Goal: Information Seeking & Learning: Learn about a topic

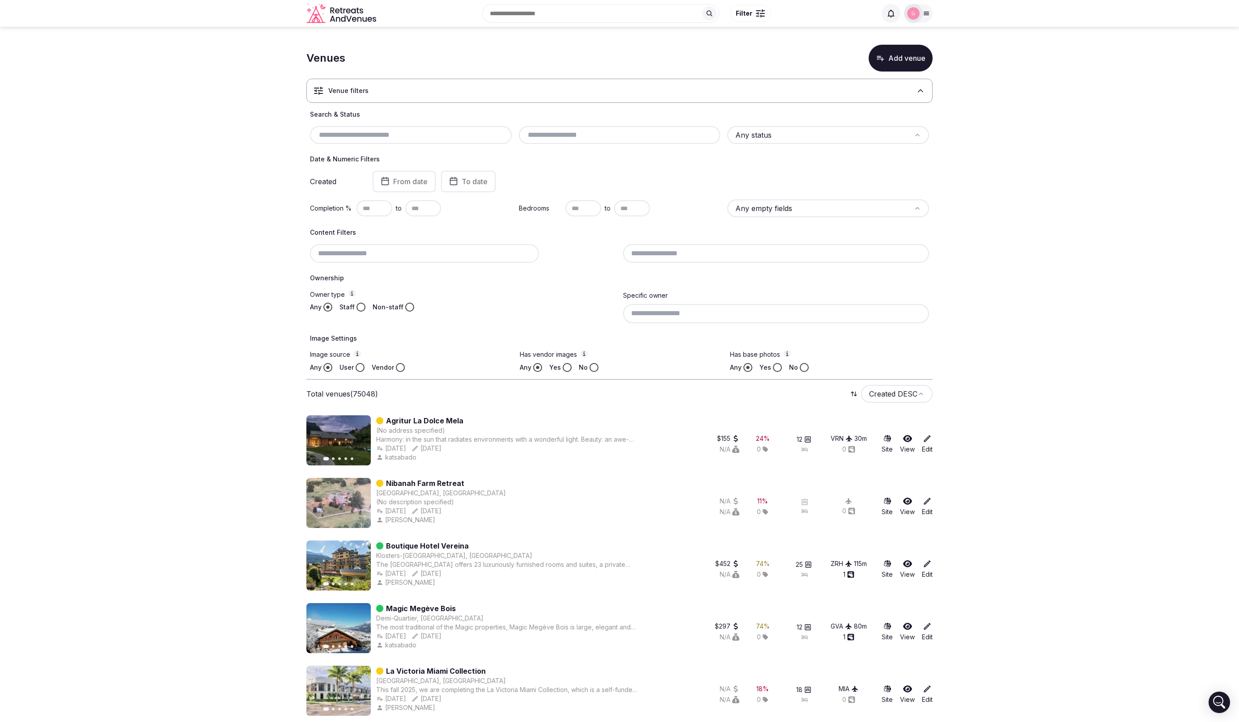
click at [765, 6] on button "Filter" at bounding box center [750, 13] width 41 height 17
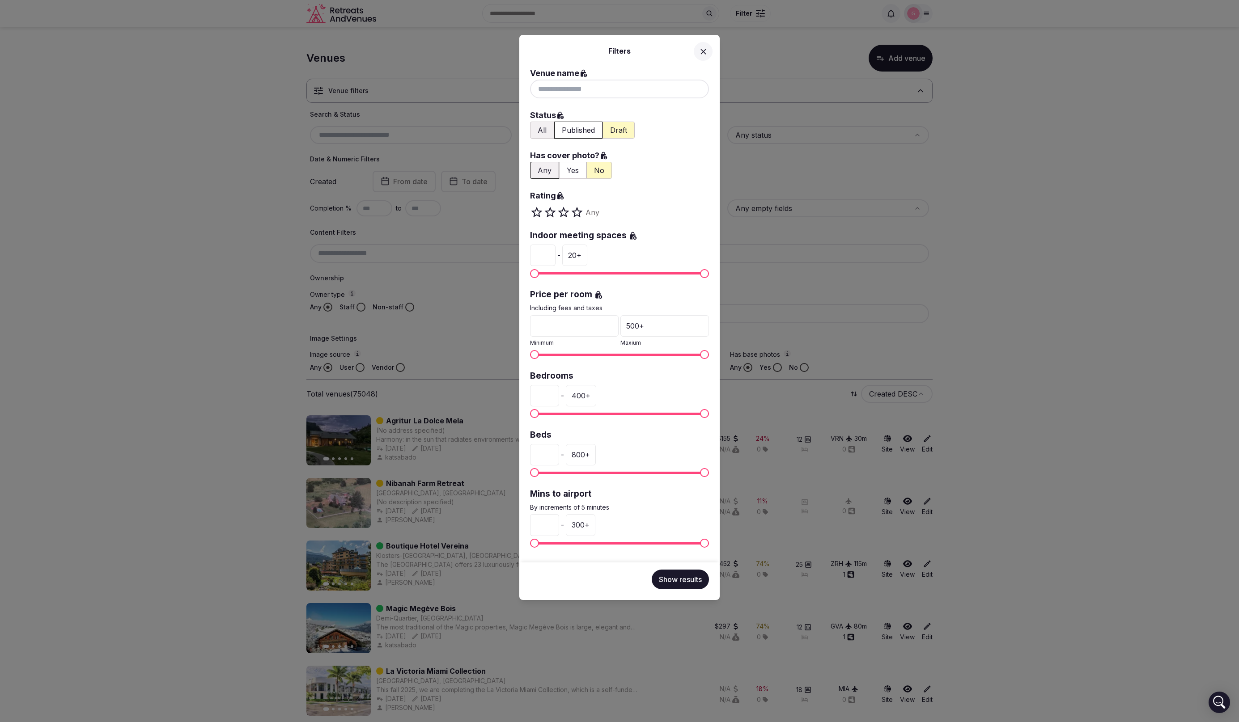
click at [750, 14] on div "Filters Venue name Status All Published Draft Has cover photo? Any Yes No Ratin…" at bounding box center [619, 361] width 1239 height 722
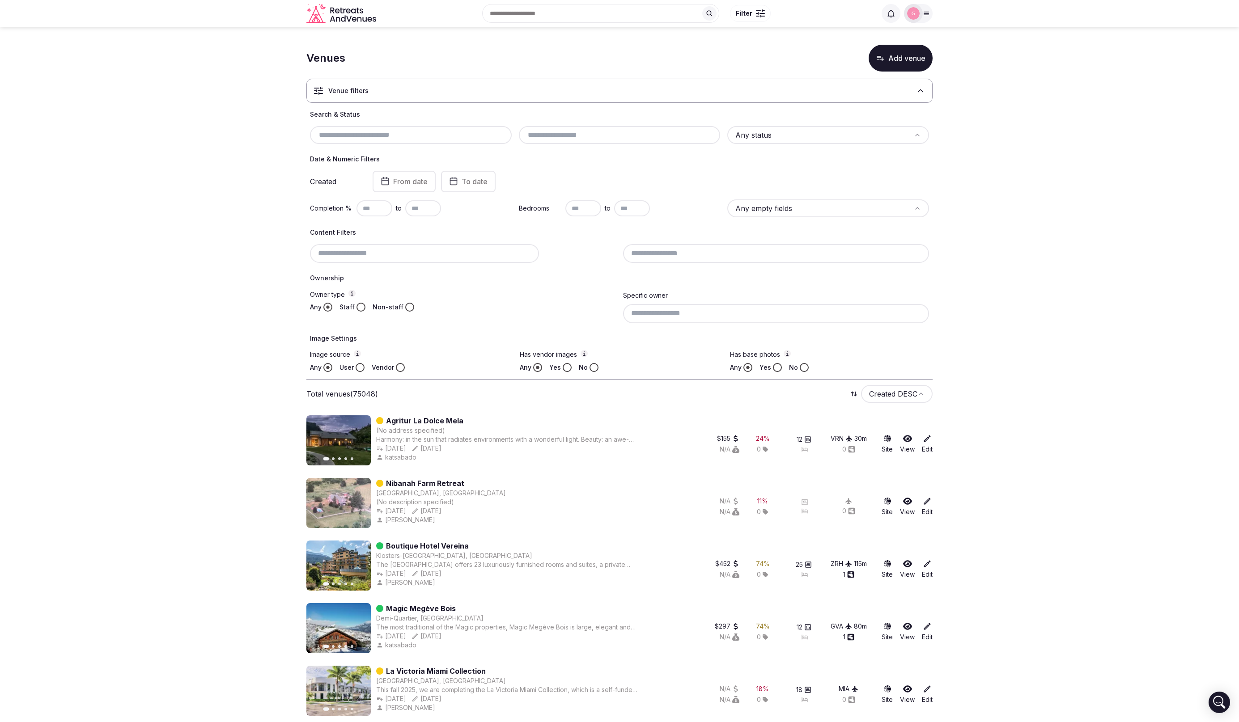
click at [750, 14] on span "Filter" at bounding box center [744, 13] width 17 height 9
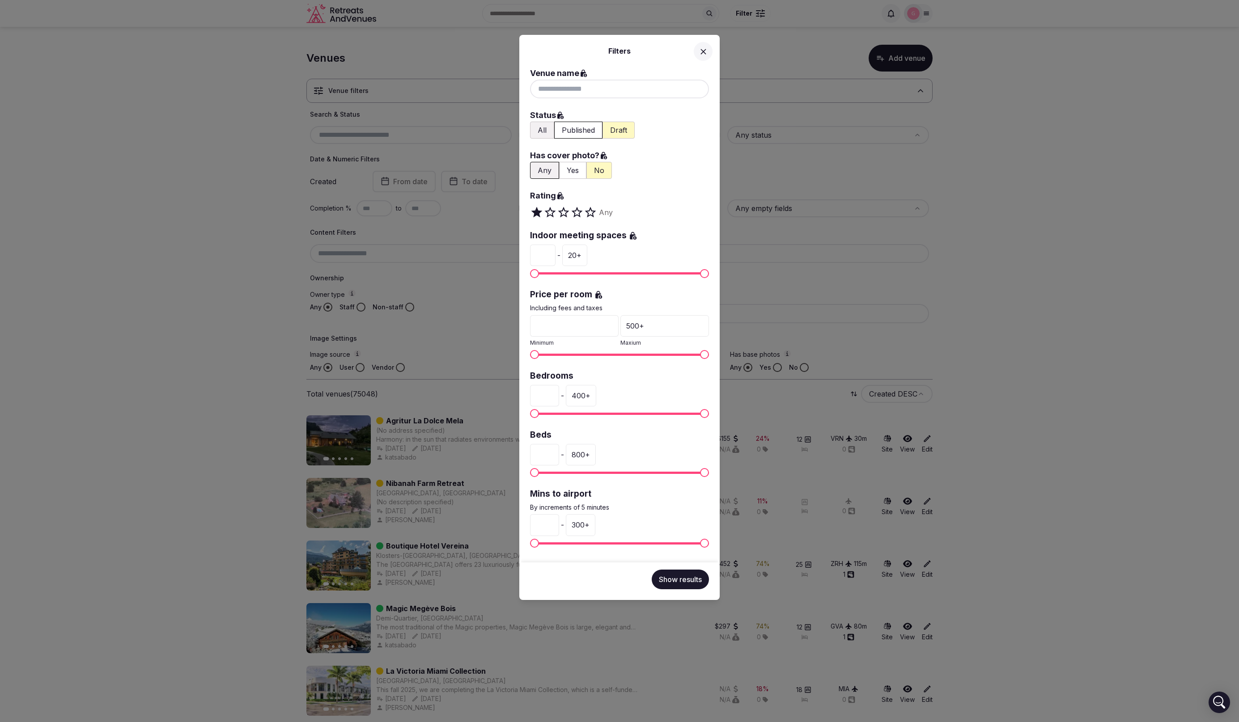
click at [576, 131] on button "Published" at bounding box center [578, 130] width 48 height 17
click at [679, 581] on button "Show results" at bounding box center [680, 580] width 57 height 20
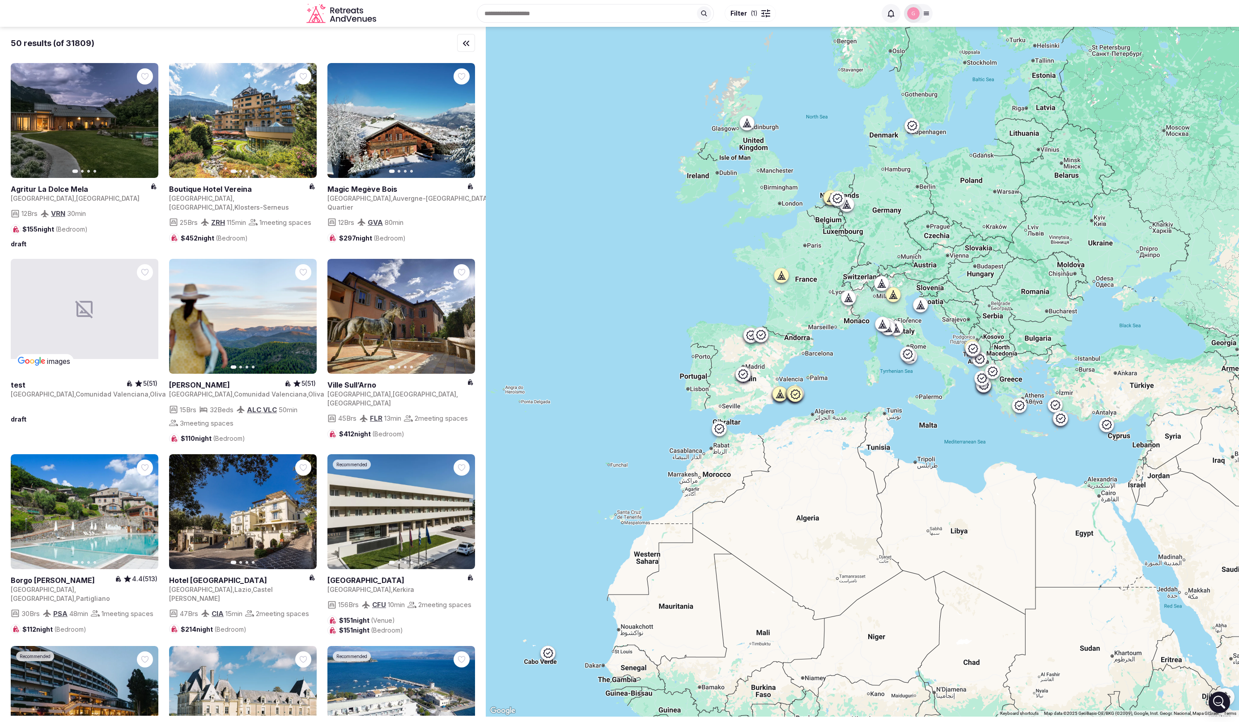
click at [747, 13] on span "Filter ( 1 )" at bounding box center [743, 13] width 27 height 9
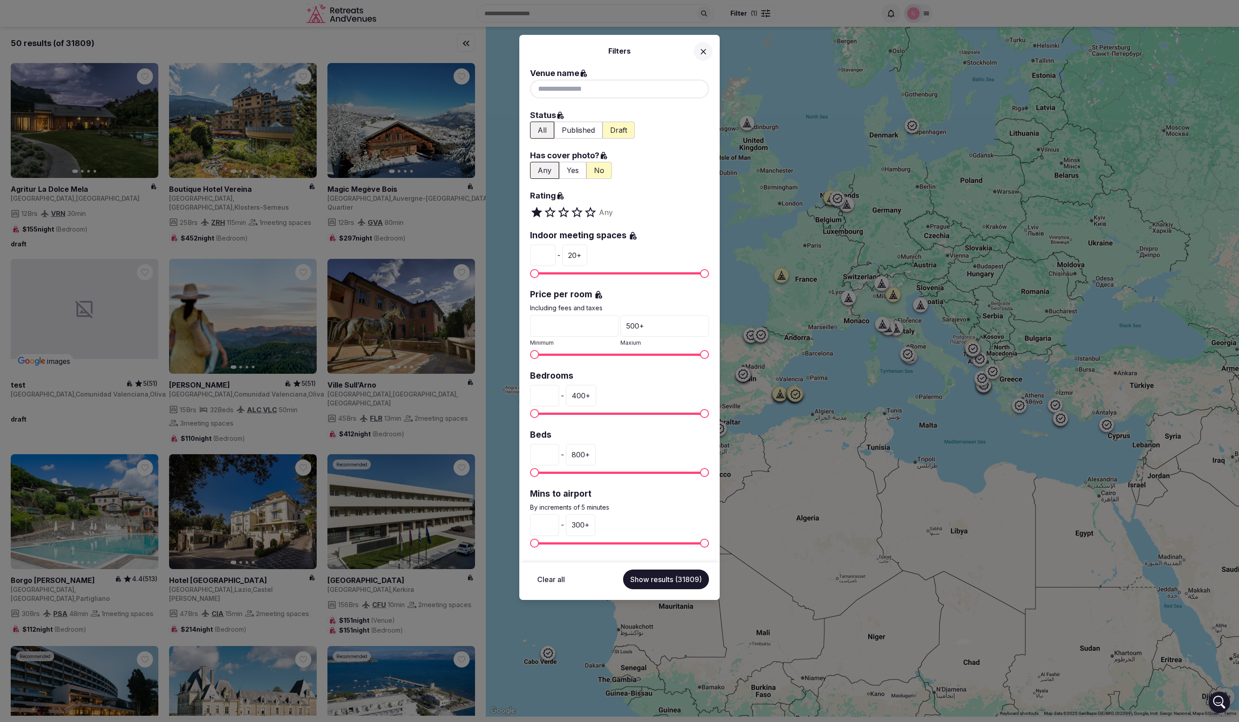
click at [674, 157] on label "Has cover photo?" at bounding box center [619, 155] width 179 height 13
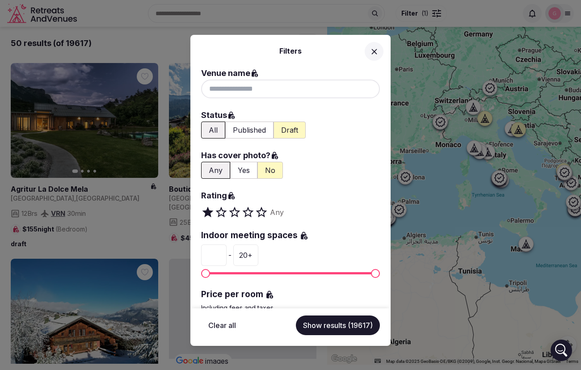
click at [373, 51] on icon at bounding box center [374, 51] width 9 height 9
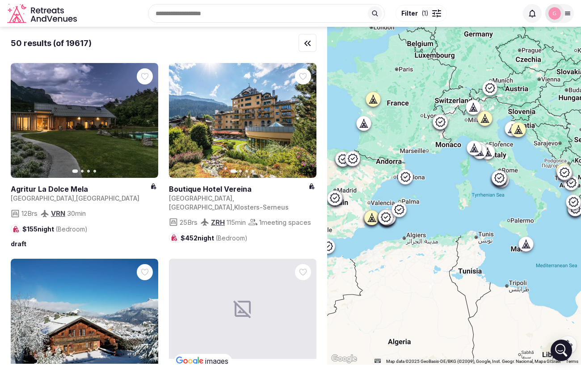
click at [416, 16] on span "Filter" at bounding box center [410, 13] width 17 height 9
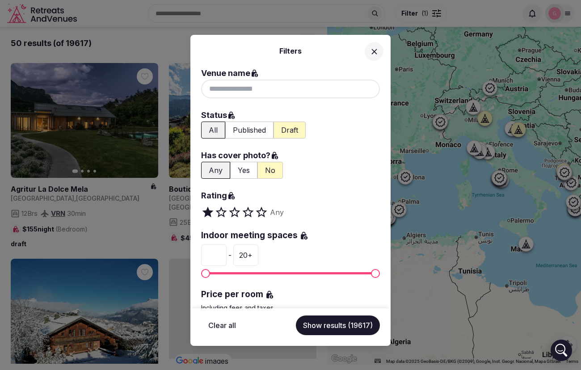
click at [246, 170] on button "Yes" at bounding box center [243, 170] width 27 height 17
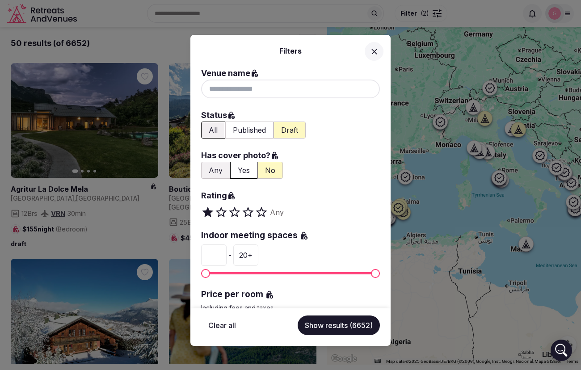
click at [446, 147] on div "Filters Venue name Status All Published Draft Has cover photo? Any Yes No Ratin…" at bounding box center [290, 185] width 581 height 370
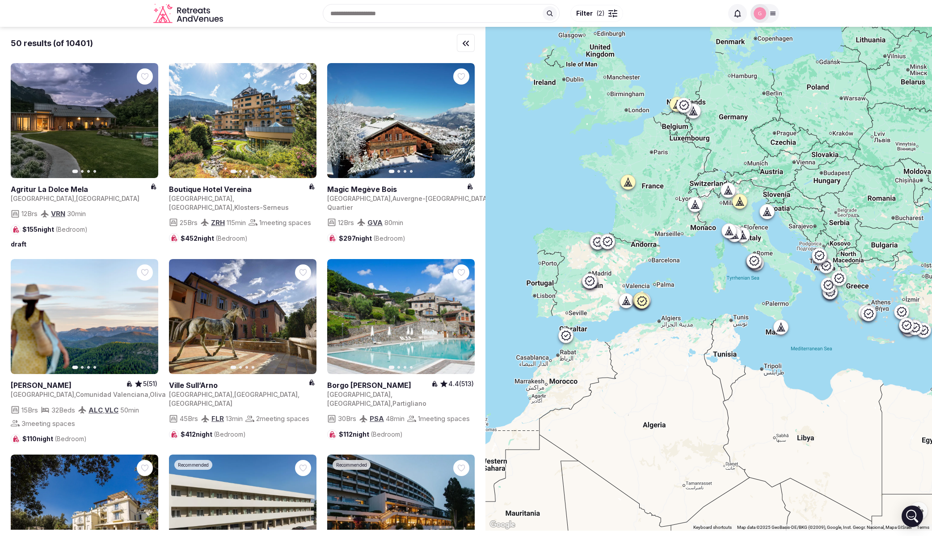
click at [604, 8] on button "Filter ( 2 )" at bounding box center [597, 13] width 53 height 17
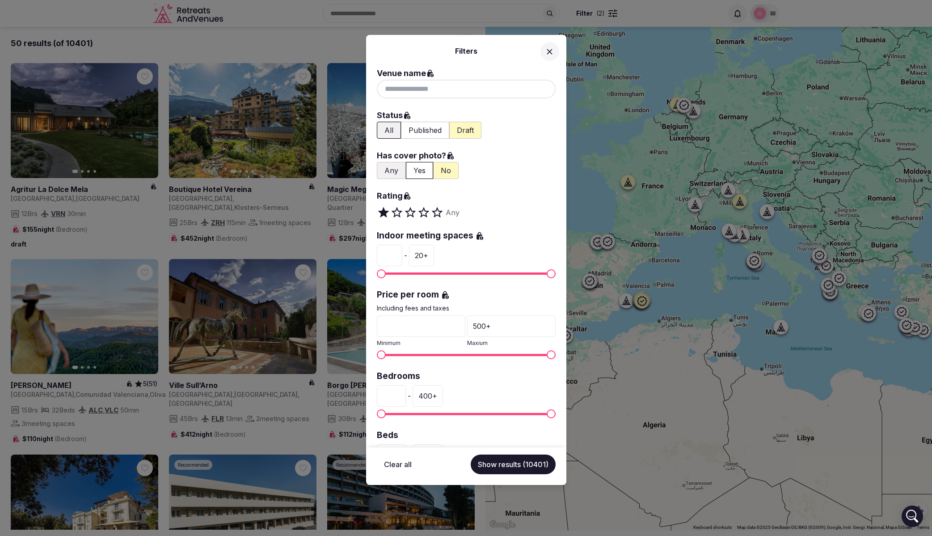
click at [470, 128] on button "Draft" at bounding box center [465, 130] width 32 height 17
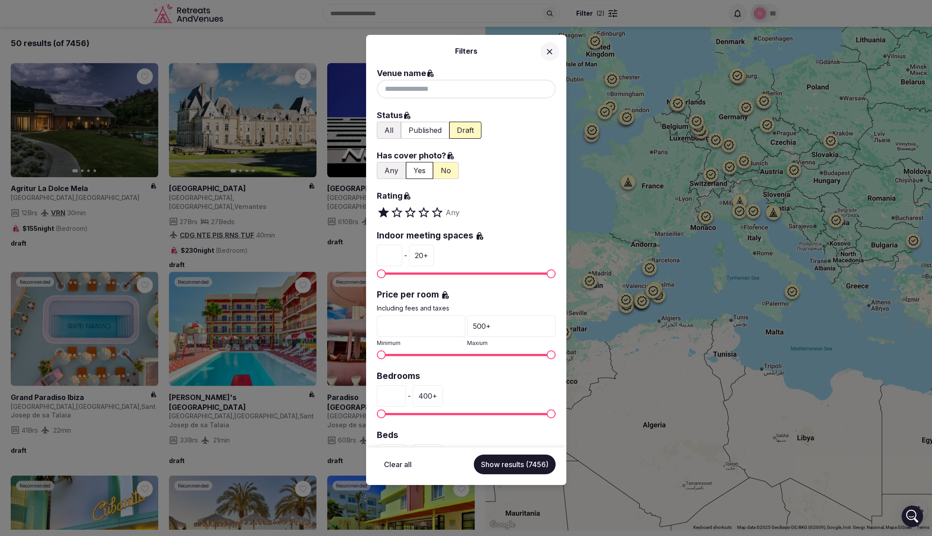
click at [391, 172] on button "Any" at bounding box center [391, 170] width 29 height 17
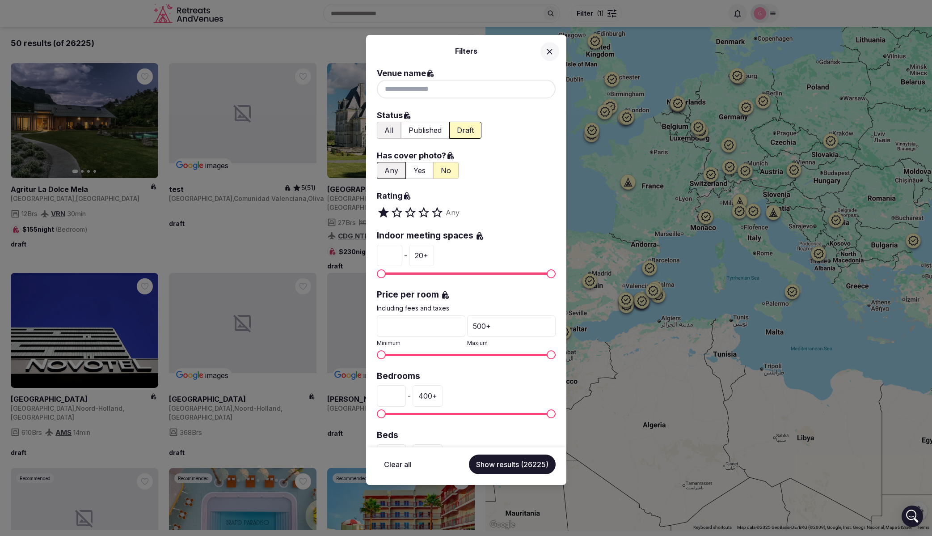
click at [616, 157] on div "Filters Venue name Status All Published Draft Has cover photo? Any Yes No Ratin…" at bounding box center [466, 268] width 932 height 536
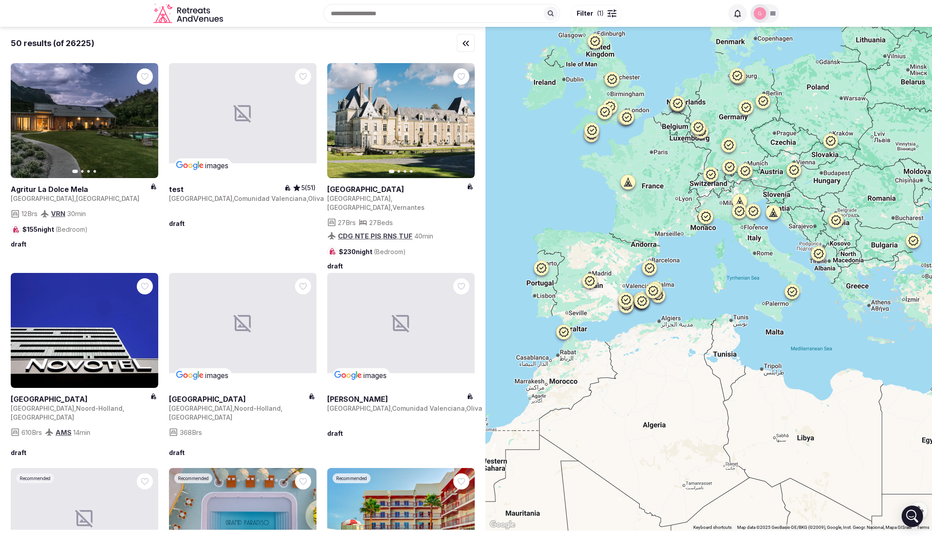
click at [784, 94] on div at bounding box center [709, 279] width 447 height 504
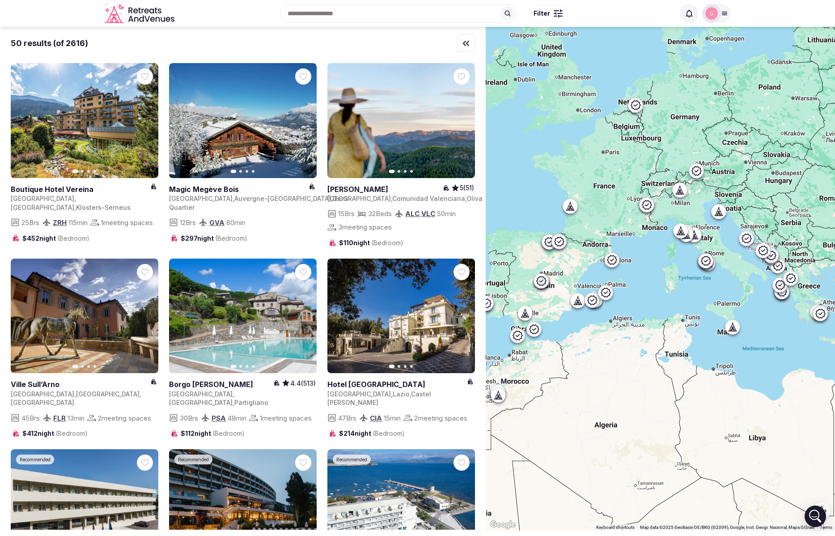
click at [548, 13] on span "Filter" at bounding box center [542, 13] width 17 height 9
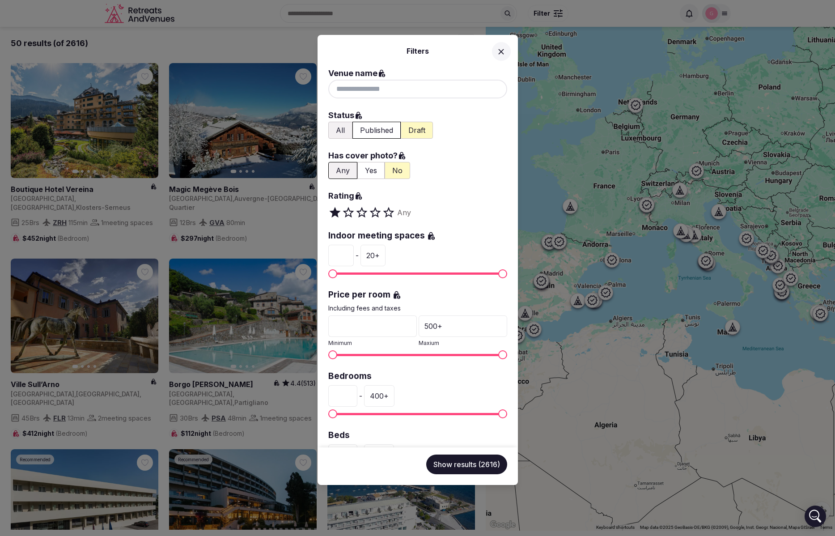
click at [633, 16] on div "Filters Venue name Status All Published Draft Has cover photo? Any Yes No Ratin…" at bounding box center [417, 268] width 835 height 536
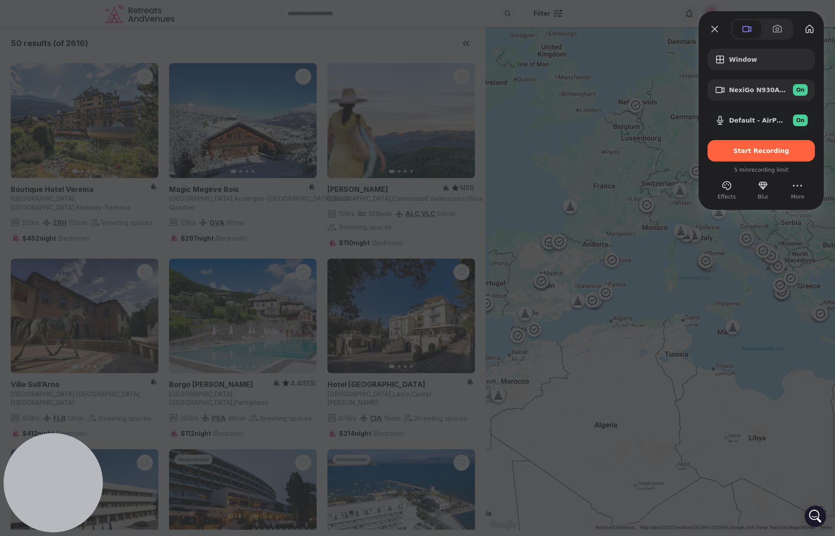
click at [632, 330] on div at bounding box center [417, 268] width 835 height 536
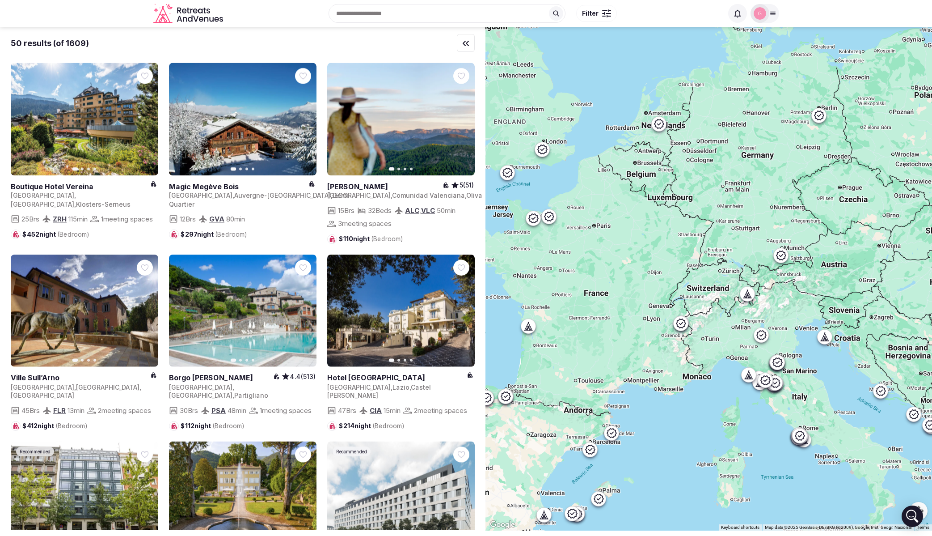
click at [601, 14] on button "Filter" at bounding box center [596, 13] width 41 height 17
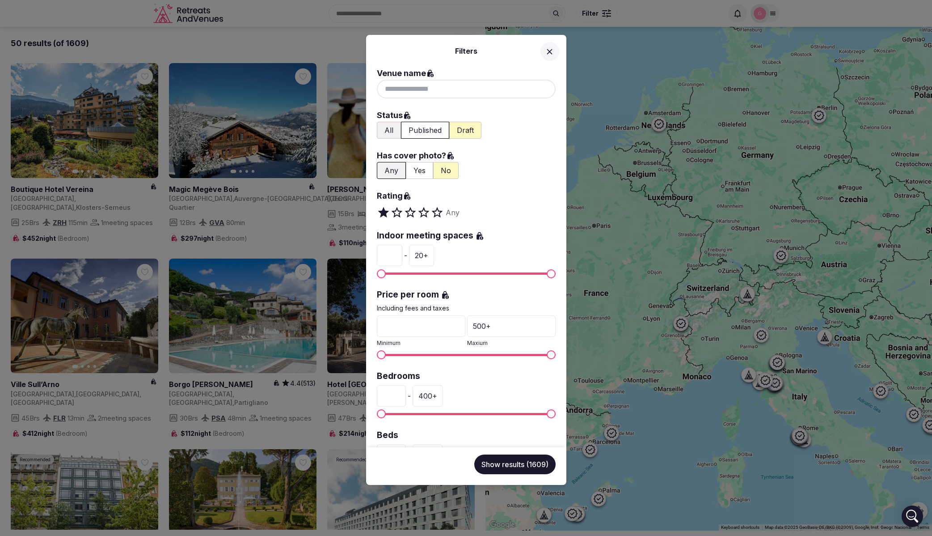
click at [457, 130] on button "Draft" at bounding box center [465, 130] width 32 height 17
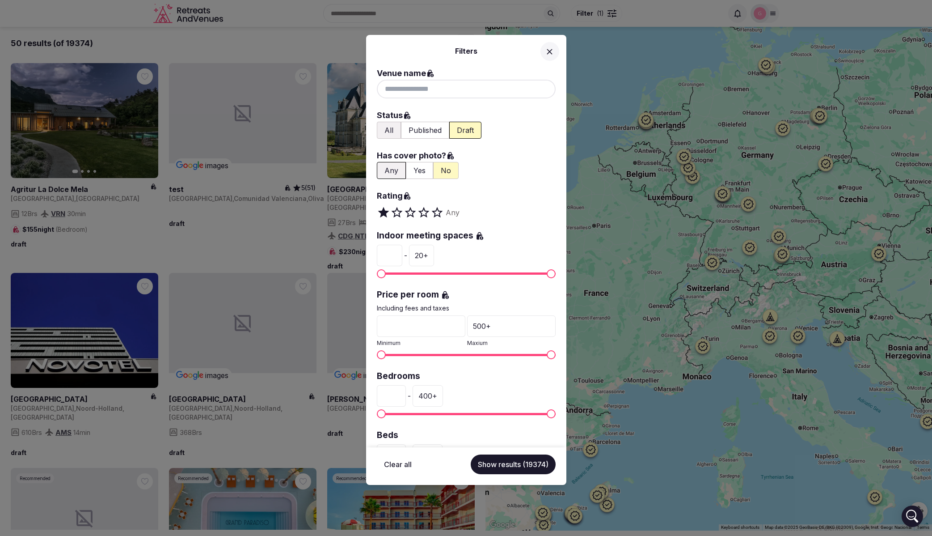
click at [714, 149] on div "Filters Venue name Status All Published Draft Has cover photo? Any Yes No Ratin…" at bounding box center [466, 268] width 932 height 536
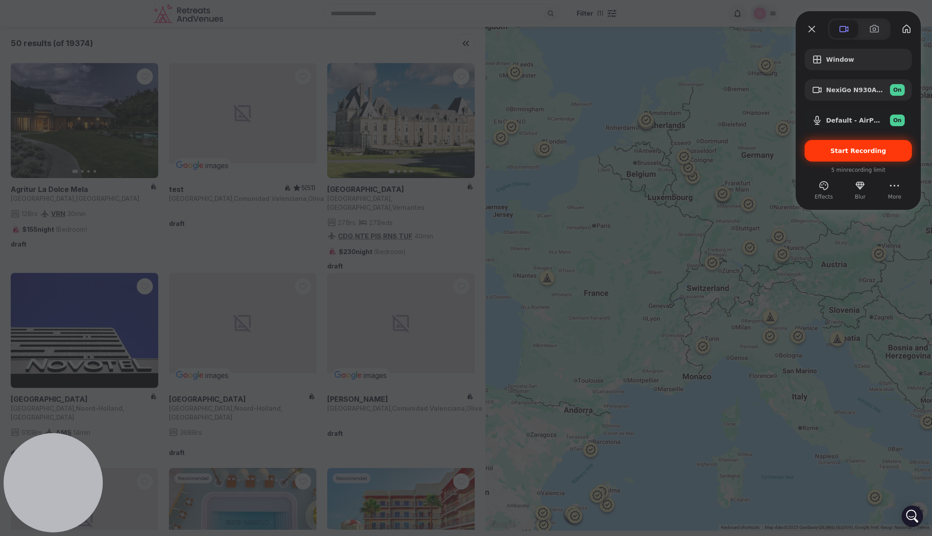
click at [835, 154] on span "Start Recording" at bounding box center [859, 150] width 56 height 7
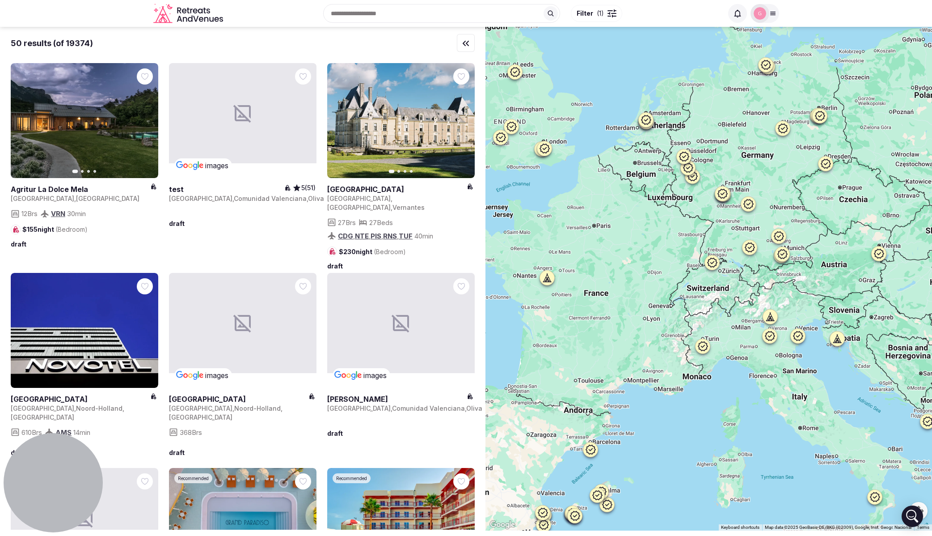
click at [601, 12] on span "( 1 )" at bounding box center [600, 13] width 7 height 9
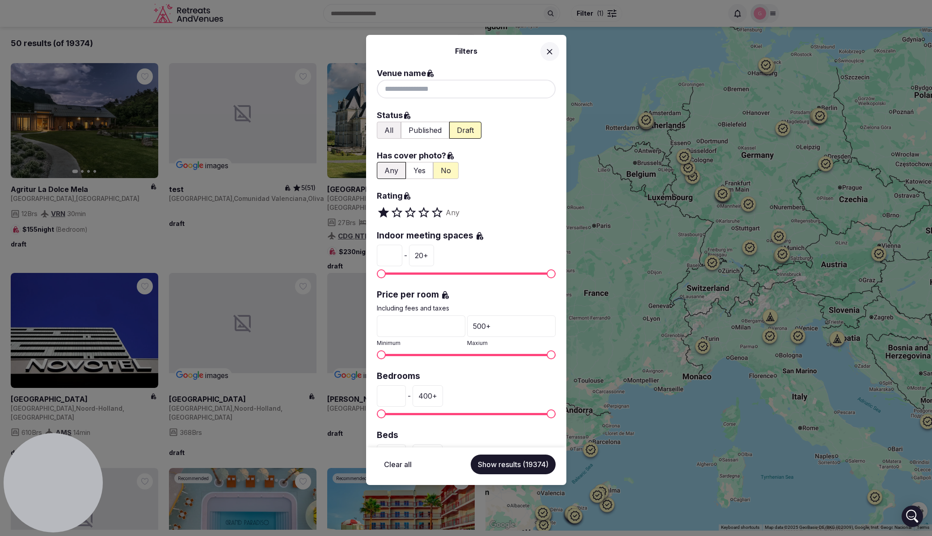
click at [420, 174] on button "Yes" at bounding box center [419, 170] width 27 height 17
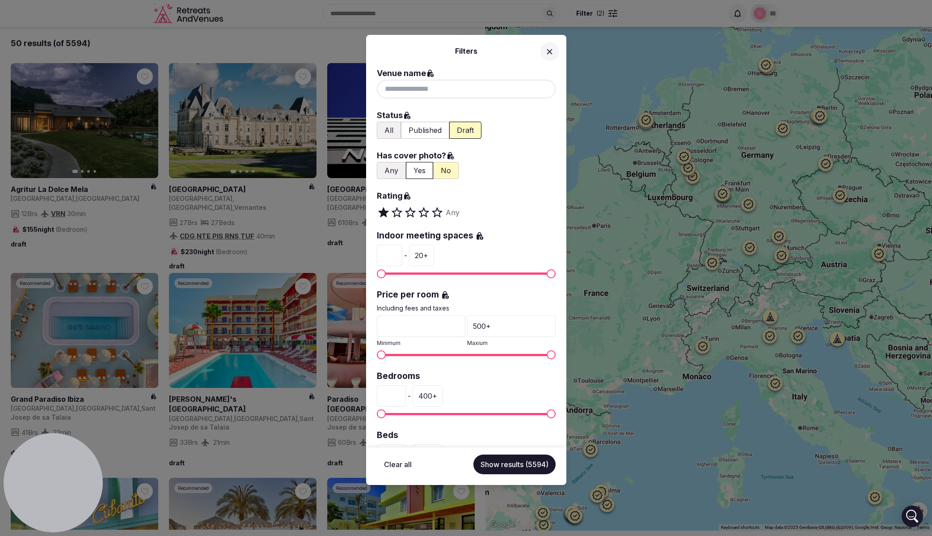
click at [445, 173] on button "No" at bounding box center [445, 170] width 25 height 17
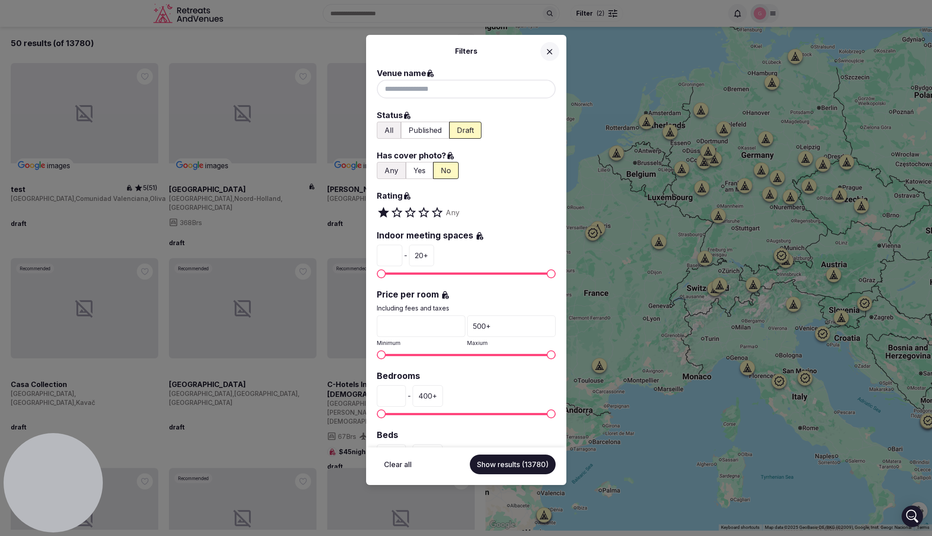
click at [389, 172] on button "Any" at bounding box center [391, 170] width 29 height 17
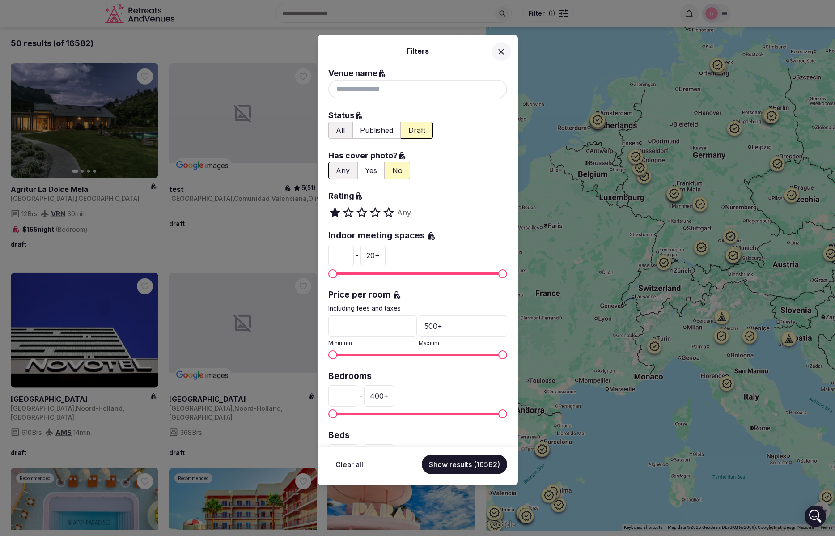
click at [501, 52] on icon at bounding box center [500, 51] width 5 height 5
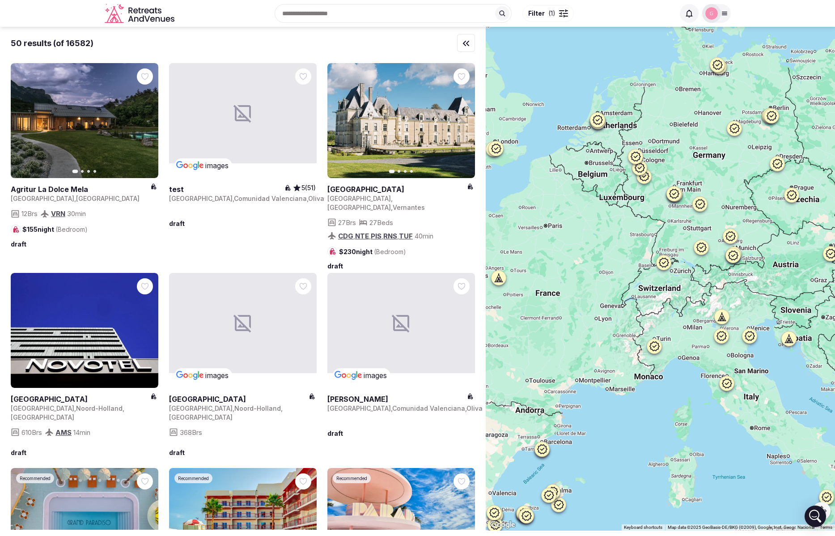
click at [565, 8] on button "Filter ( 1 )" at bounding box center [547, 13] width 51 height 17
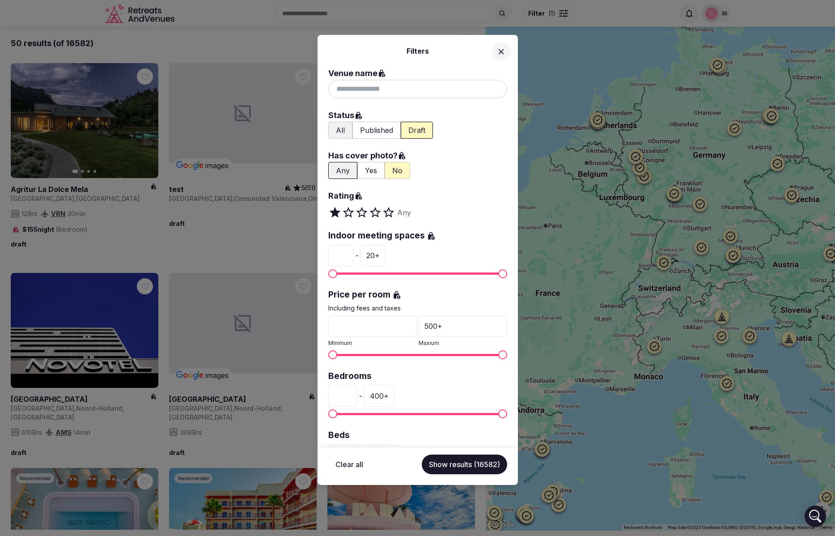
drag, startPoint x: 656, startPoint y: 83, endPoint x: 718, endPoint y: 14, distance: 93.4
click at [656, 83] on div "Filters Venue name Status All Published Draft Has cover photo? Any Yes No Ratin…" at bounding box center [417, 268] width 835 height 536
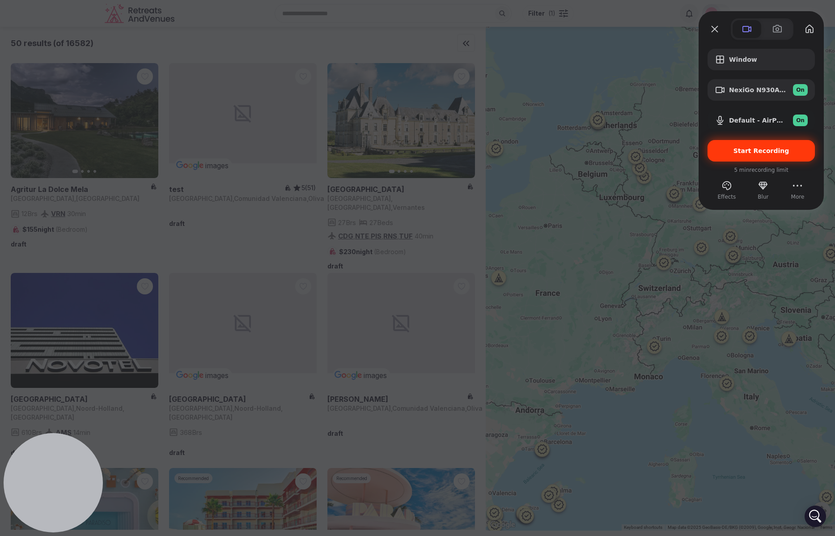
click at [731, 151] on span "Start Recording" at bounding box center [761, 150] width 93 height 7
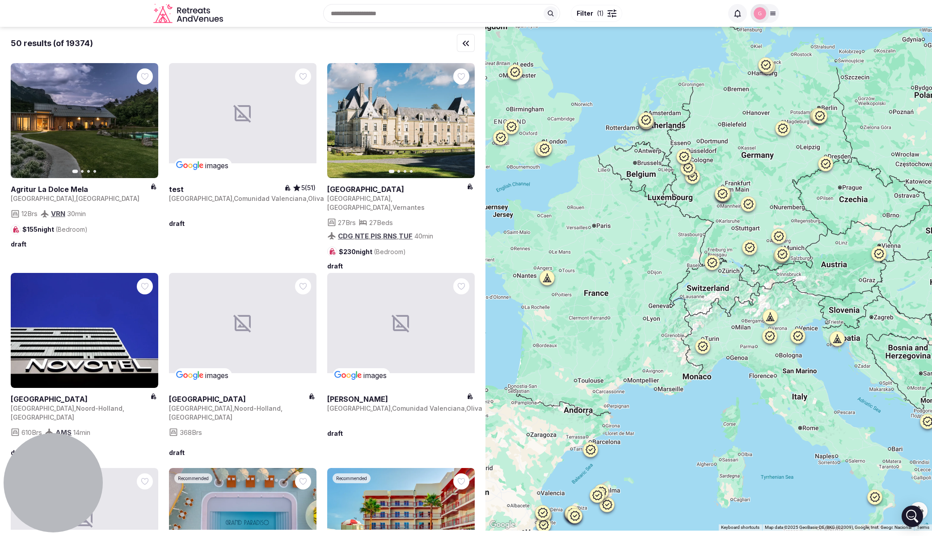
click at [600, 12] on span "( 1 )" at bounding box center [600, 13] width 7 height 9
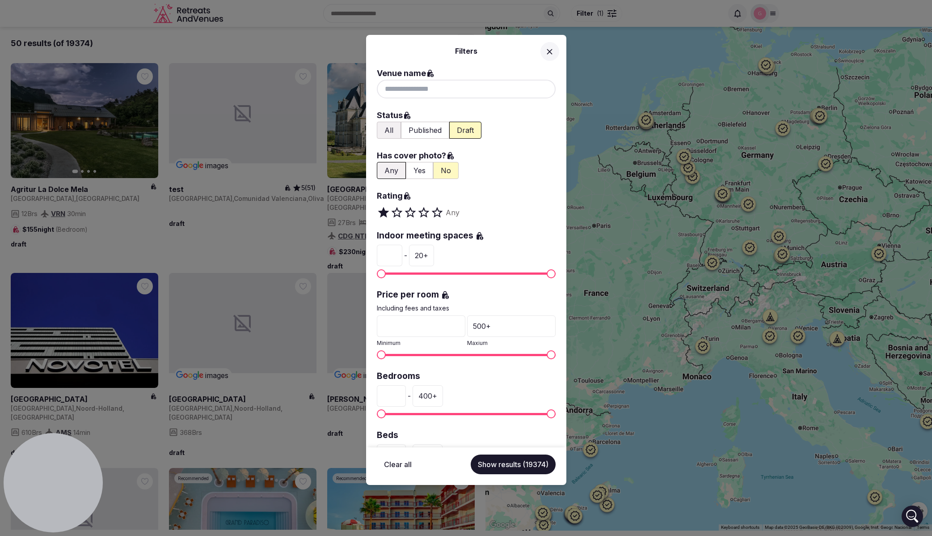
click at [417, 170] on button "Yes" at bounding box center [419, 170] width 27 height 17
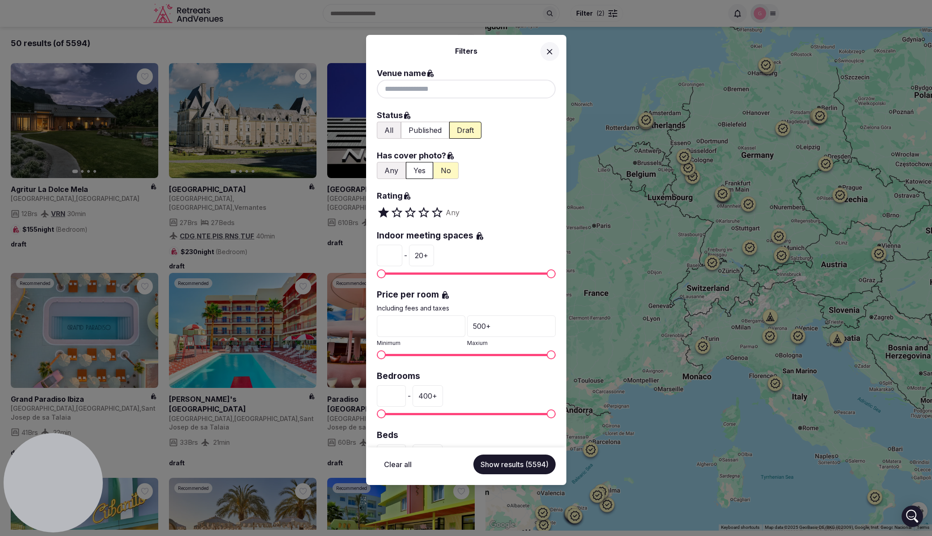
click at [442, 168] on button "No" at bounding box center [445, 170] width 25 height 17
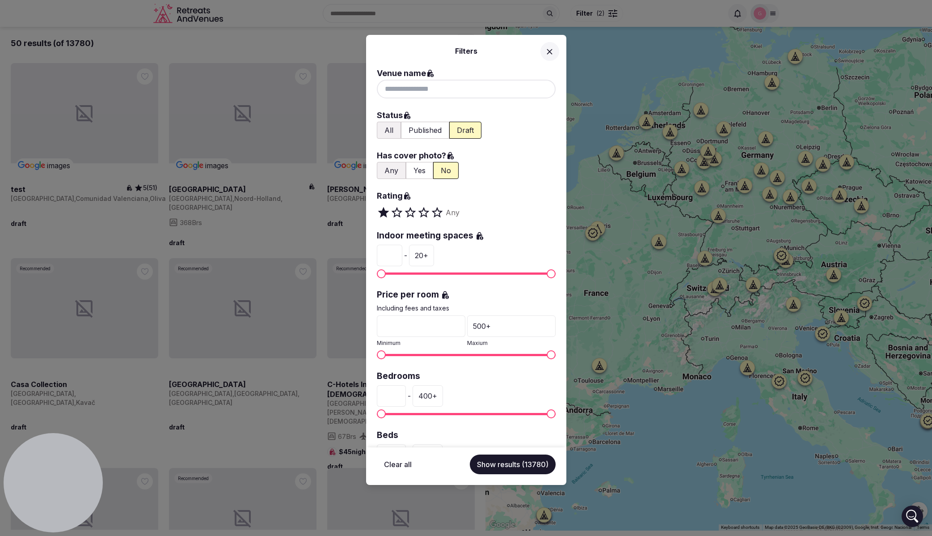
click at [388, 171] on button "Any" at bounding box center [391, 170] width 29 height 17
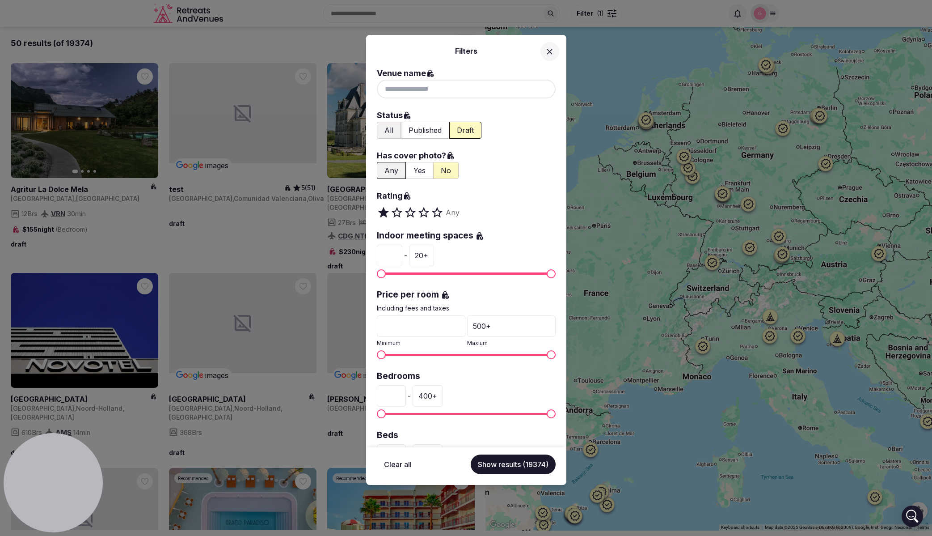
click at [705, 170] on div "Filters Venue name Status All Published Draft Has cover photo? Any Yes No Ratin…" at bounding box center [466, 268] width 932 height 536
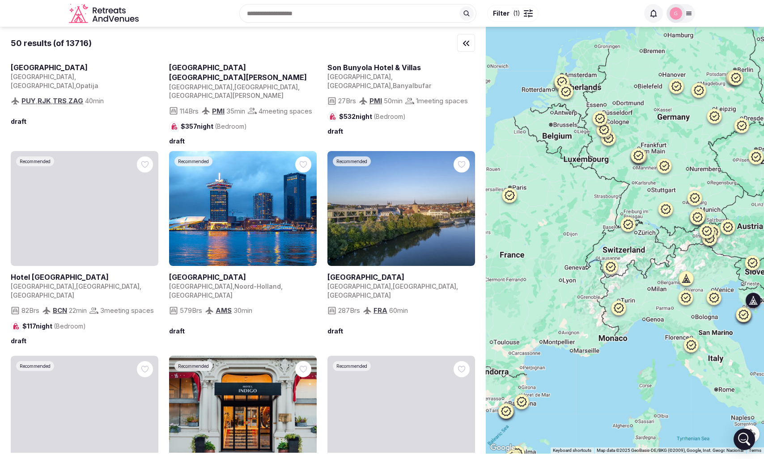
scroll to position [161, 0]
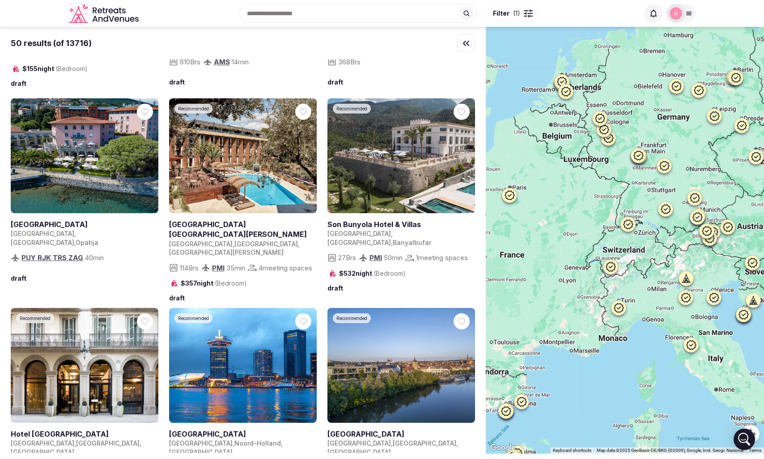
click at [103, 17] on icon "Retreats and Venues company logo" at bounding box center [105, 14] width 72 height 20
